Goal: Navigation & Orientation: Find specific page/section

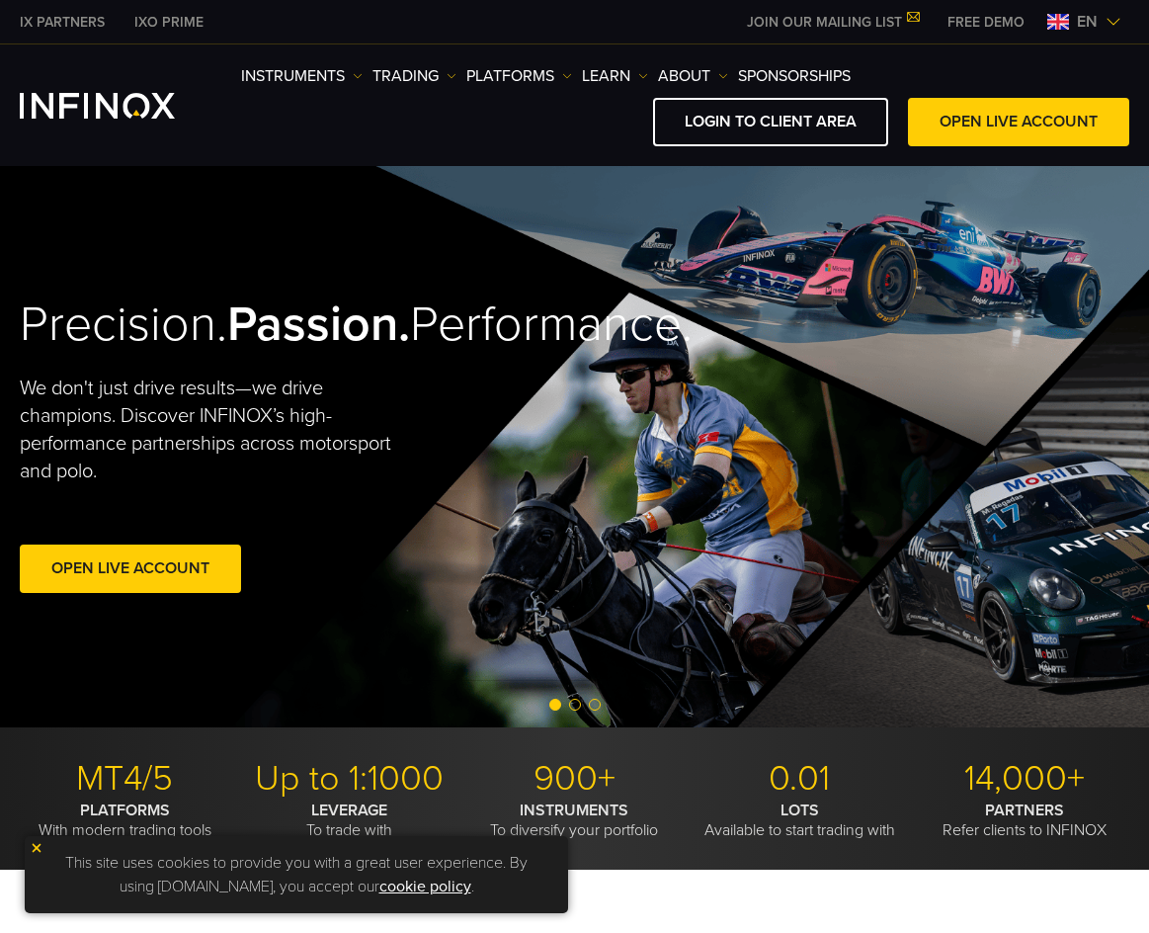
click at [625, 113] on div "LOGIN TO CLIENT AREA OPEN LIVE ACCOUNT" at bounding box center [685, 122] width 888 height 48
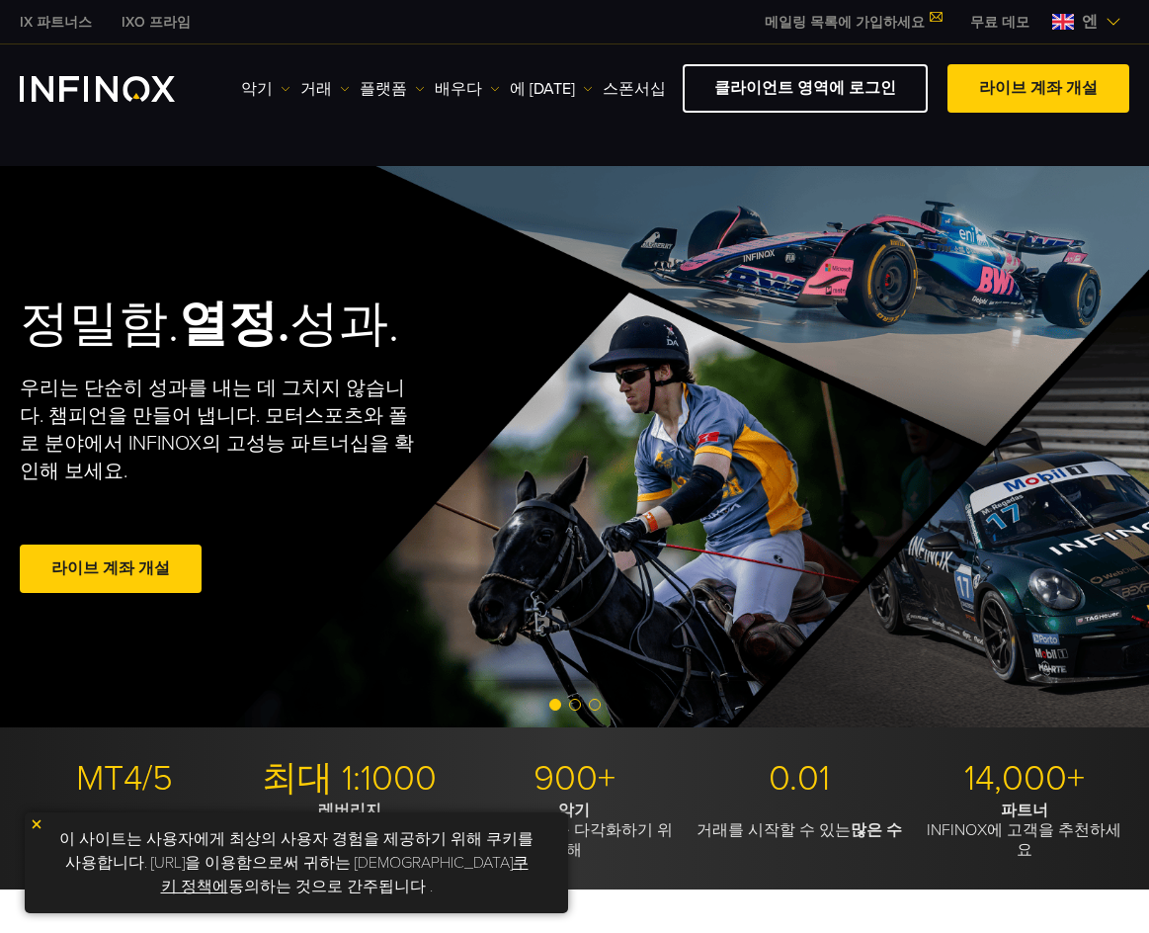
click at [1077, 20] on span "엔" at bounding box center [1090, 22] width 32 height 24
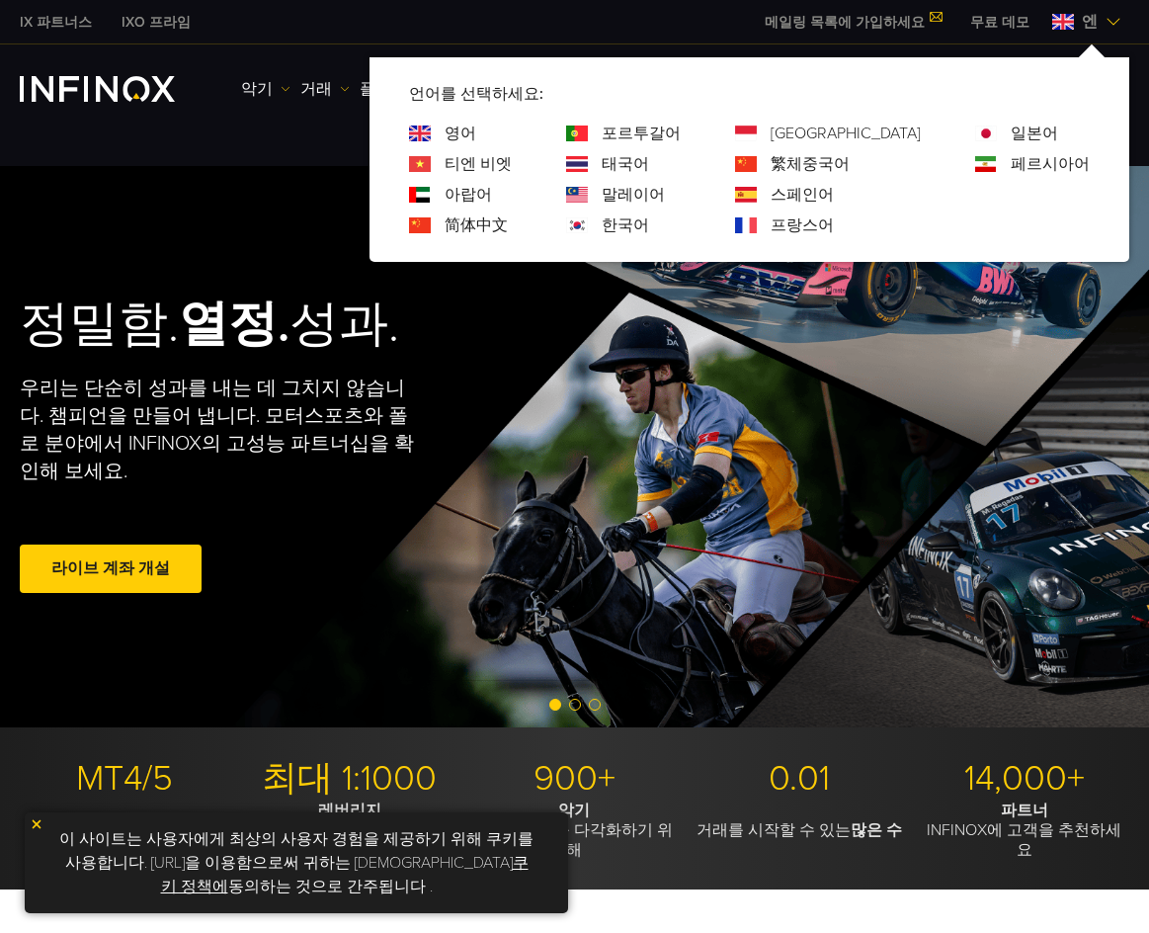
click at [640, 216] on div "한국어" at bounding box center [623, 225] width 115 height 24
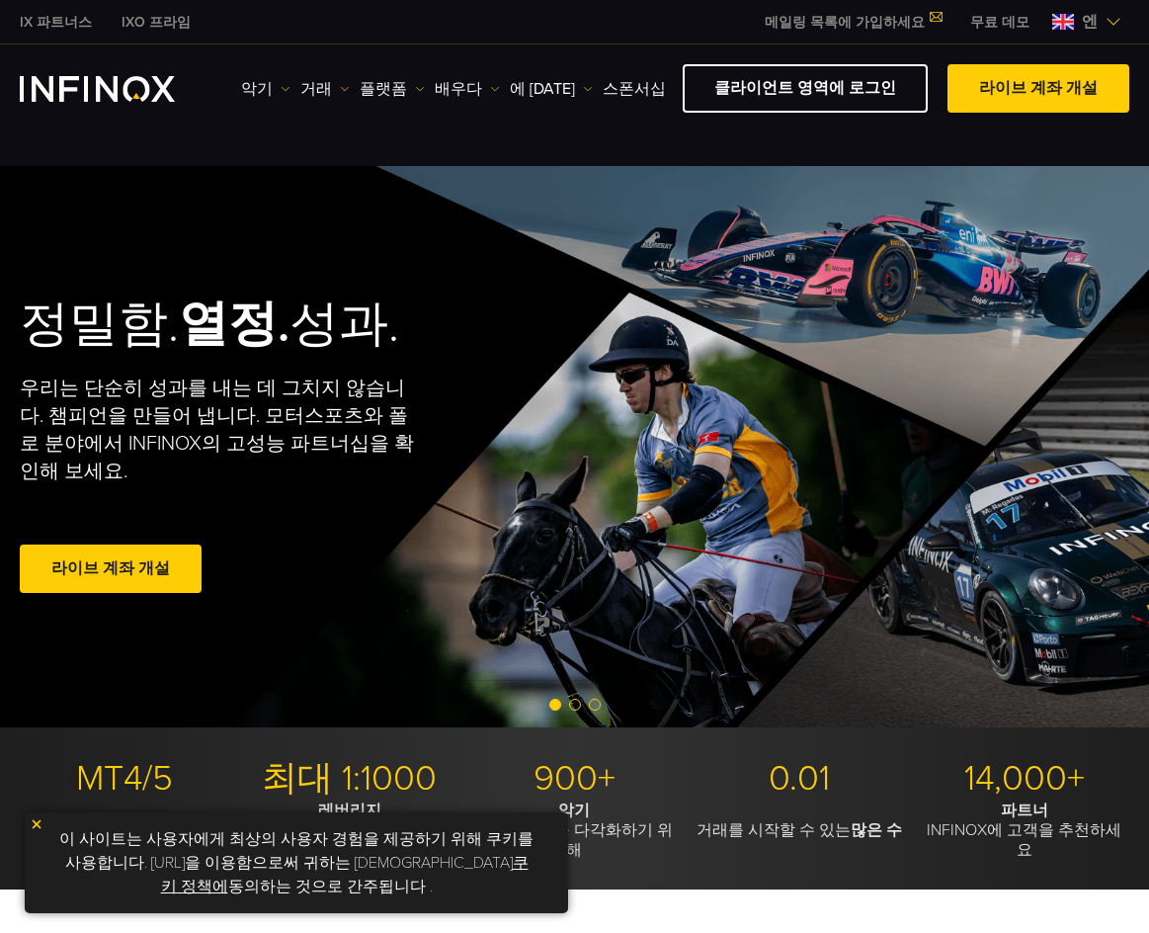
click at [643, 130] on div "악기 Instruments Product Information 거래 DEMO" at bounding box center [574, 88] width 1149 height 88
click at [1039, 89] on span at bounding box center [1039, 89] width 0 height 0
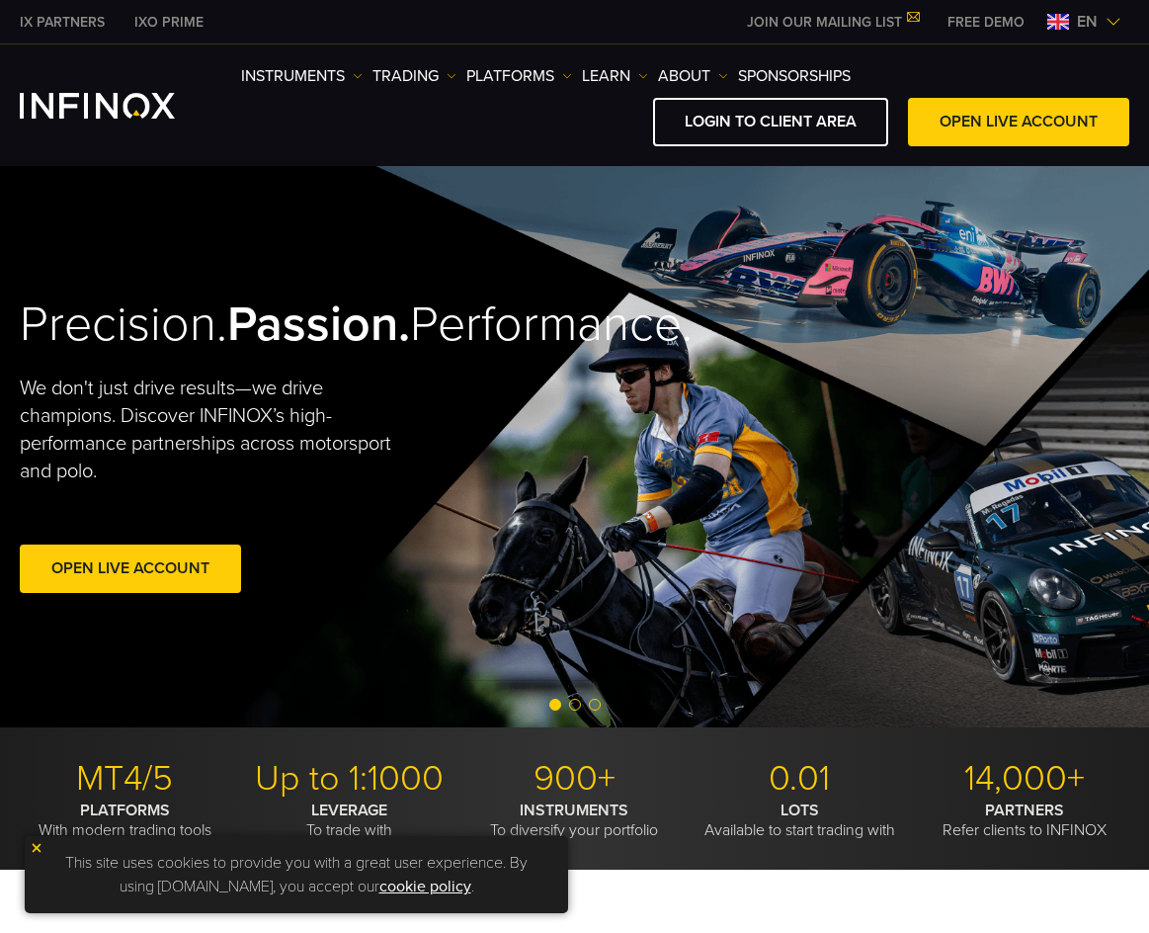
click at [639, 133] on div "LOGIN TO CLIENT AREA OPEN LIVE ACCOUNT" at bounding box center [685, 122] width 888 height 48
click at [710, 127] on link "LOGIN TO CLIENT AREA" at bounding box center [770, 122] width 235 height 48
click at [839, 120] on link "LOGIN TO CLIENT AREA" at bounding box center [770, 122] width 235 height 48
click at [1076, 18] on span "en" at bounding box center [1087, 22] width 37 height 24
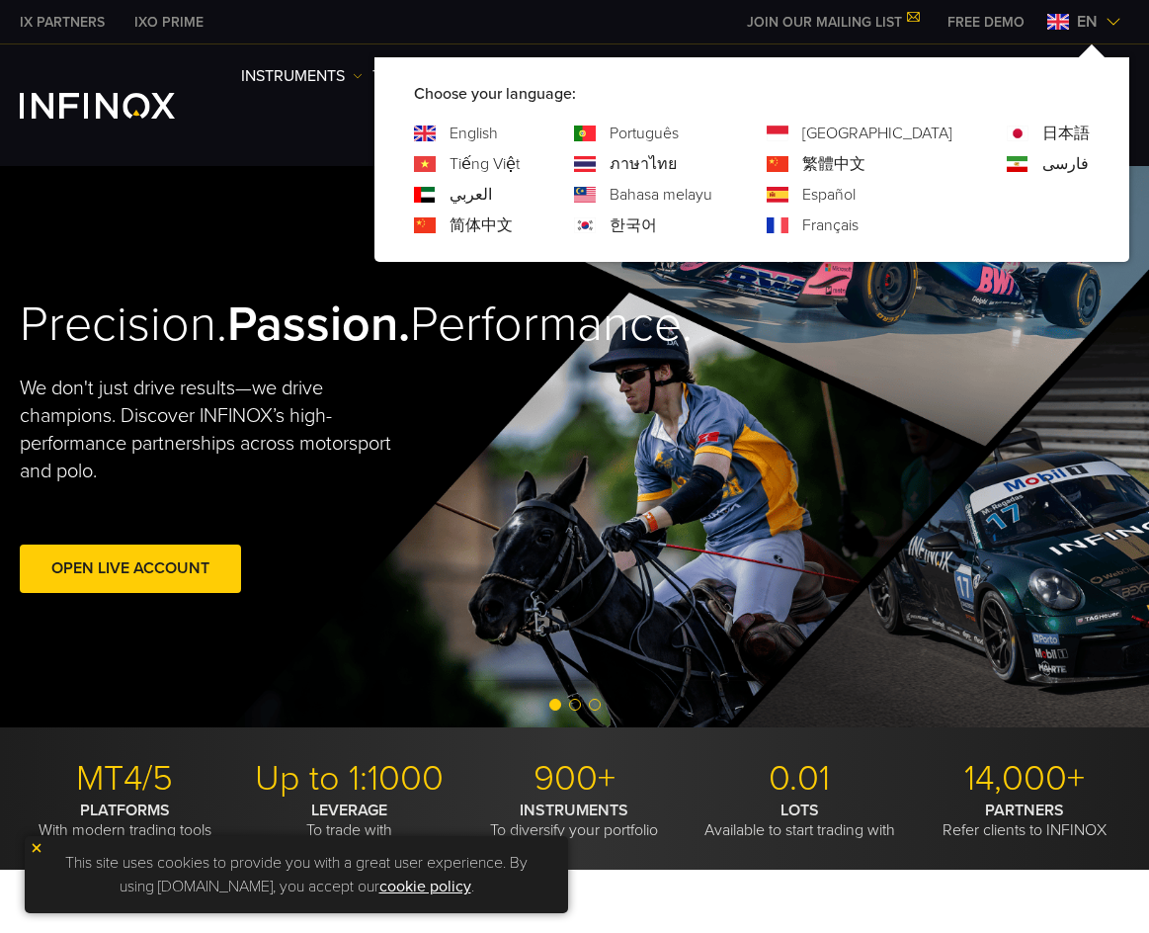
click at [680, 233] on div "한국어" at bounding box center [643, 225] width 138 height 24
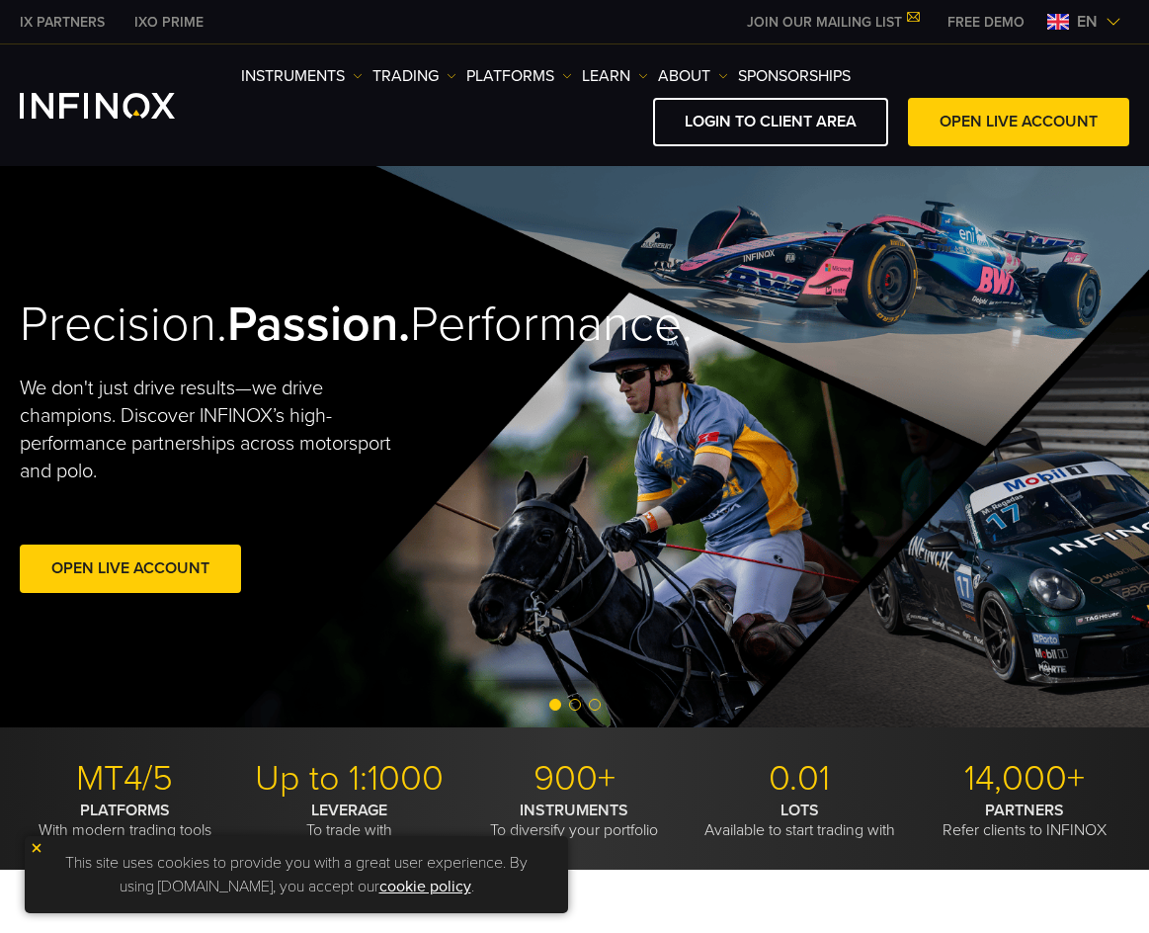
click at [1061, 29] on img at bounding box center [1058, 22] width 22 height 16
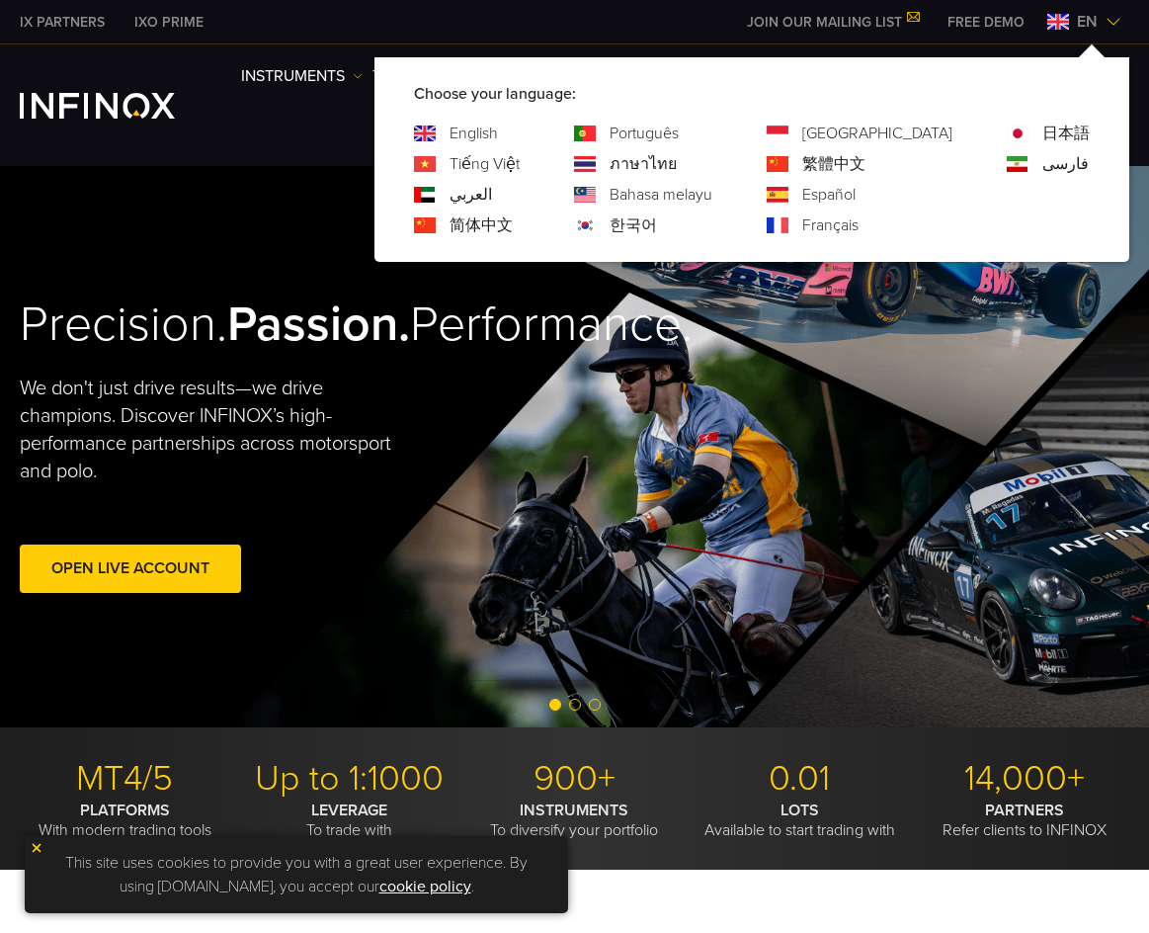
click at [657, 228] on link "한국어" at bounding box center [633, 225] width 47 height 24
